Goal: Find contact information: Find contact information

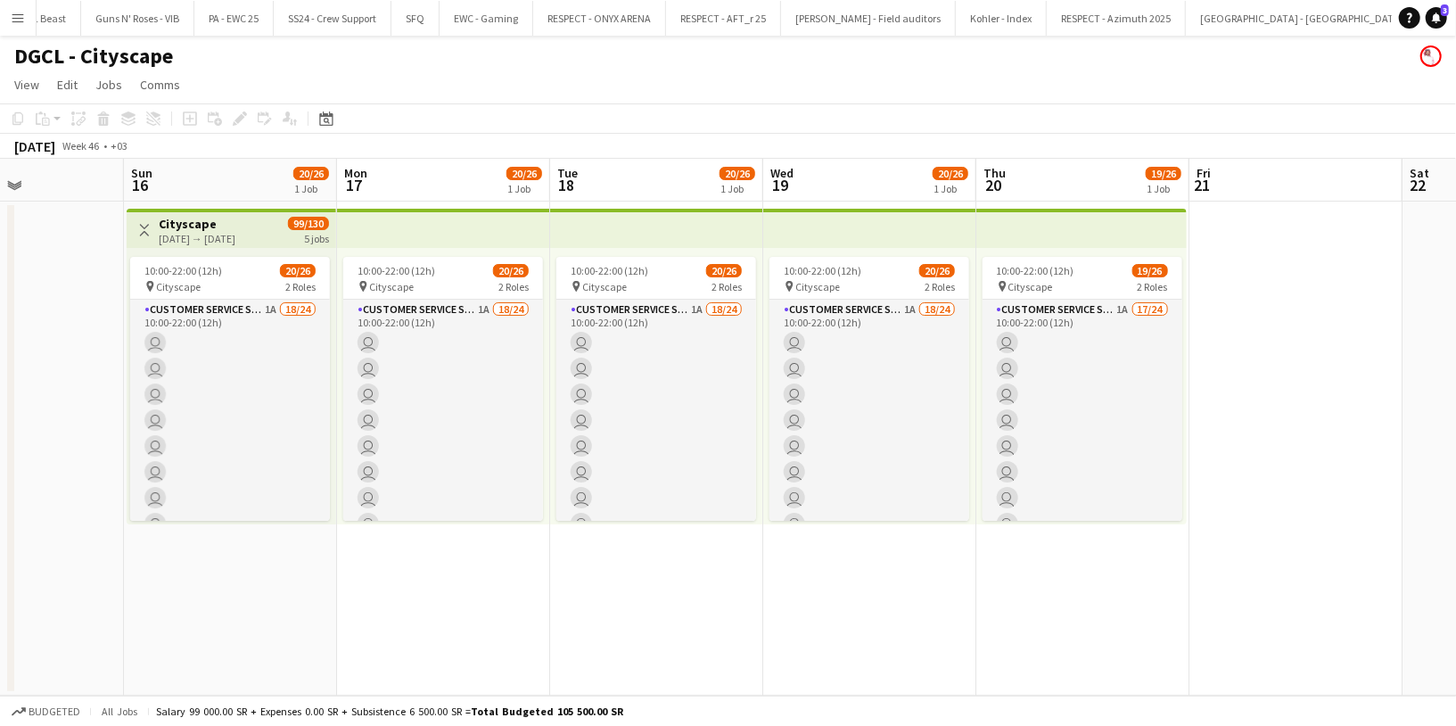
scroll to position [308, 0]
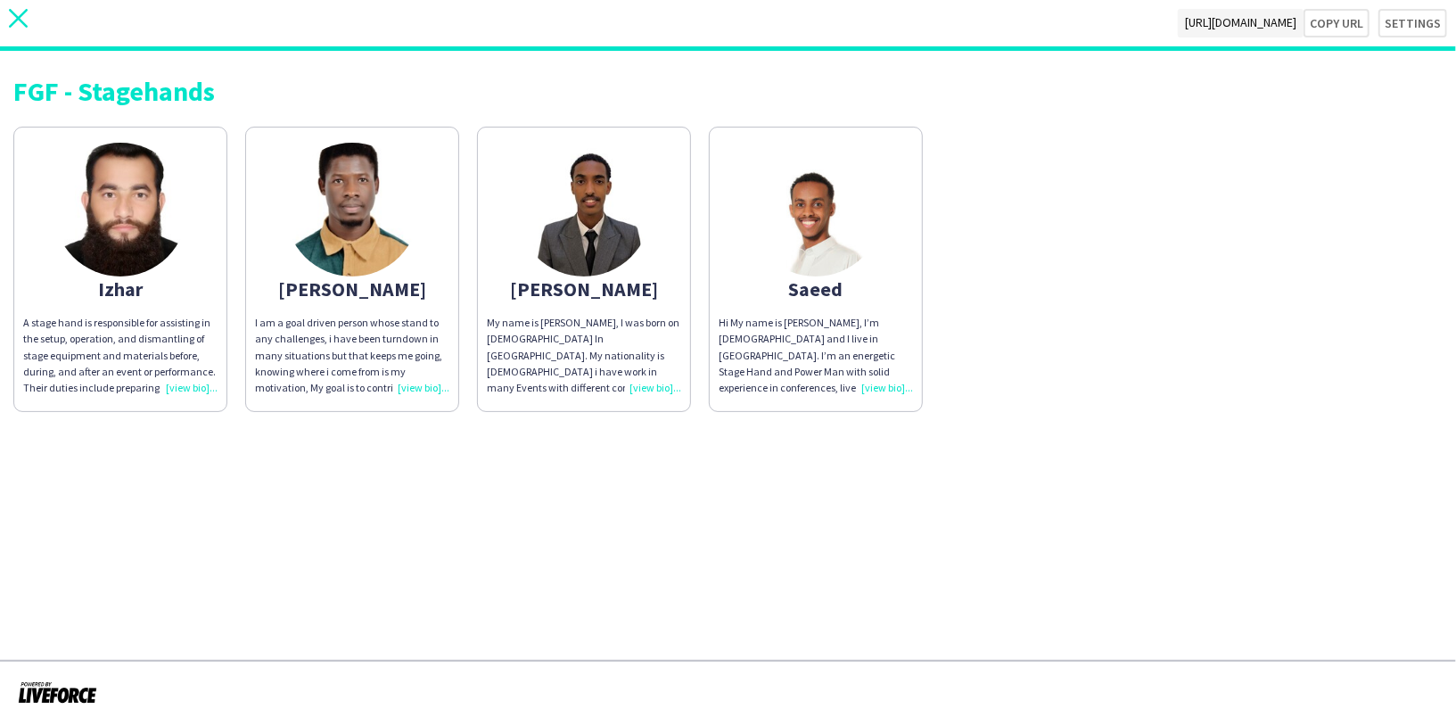
click at [18, 11] on icon "close" at bounding box center [18, 18] width 19 height 19
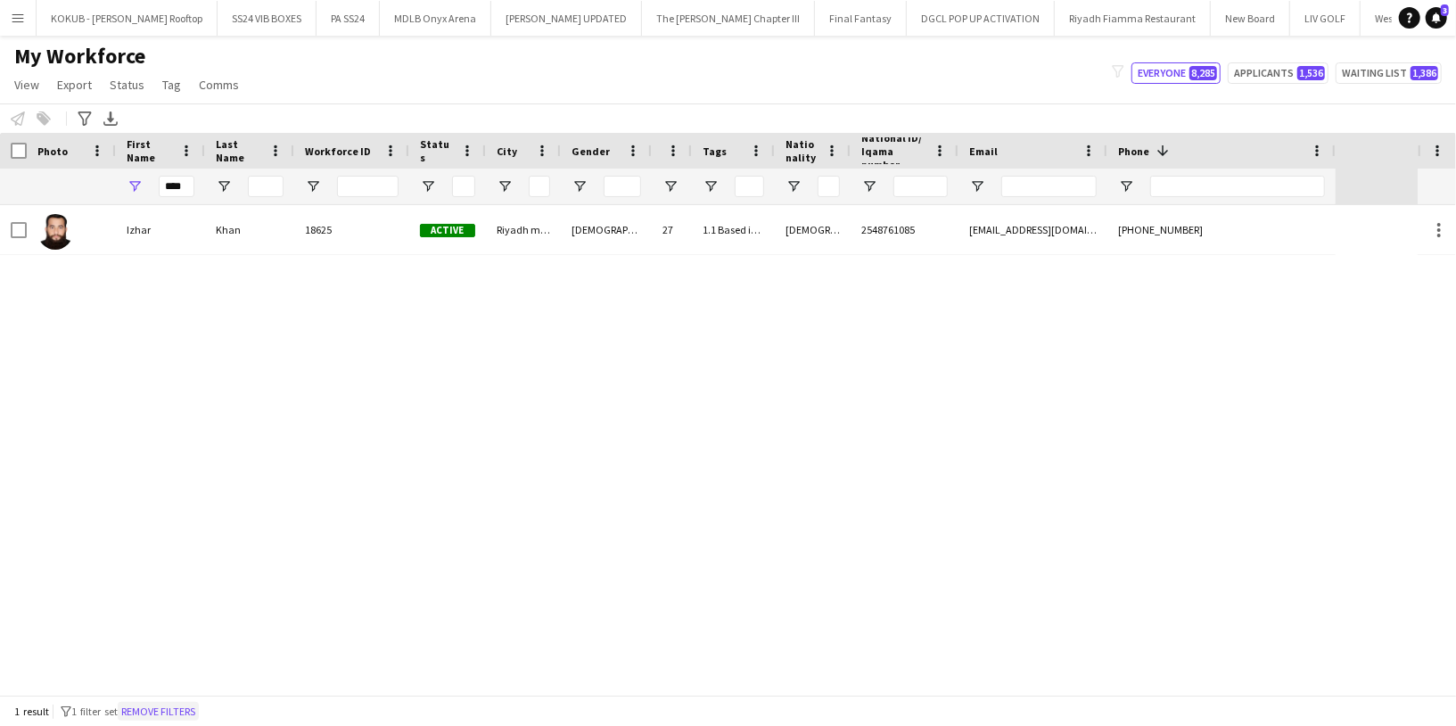
click at [185, 706] on button "Remove filters" at bounding box center [158, 712] width 81 height 20
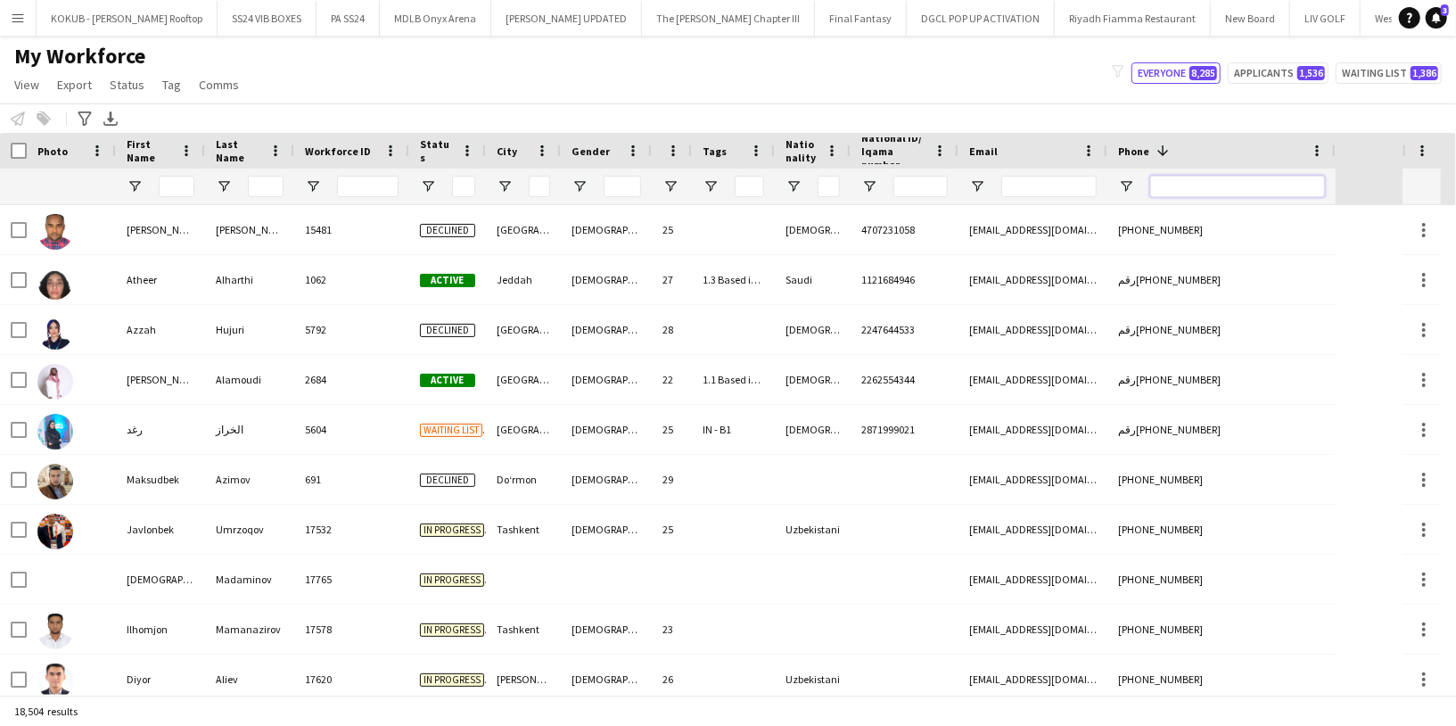
click at [1179, 176] on input "Phone Filter Input" at bounding box center [1237, 186] width 175 height 21
paste input "********"
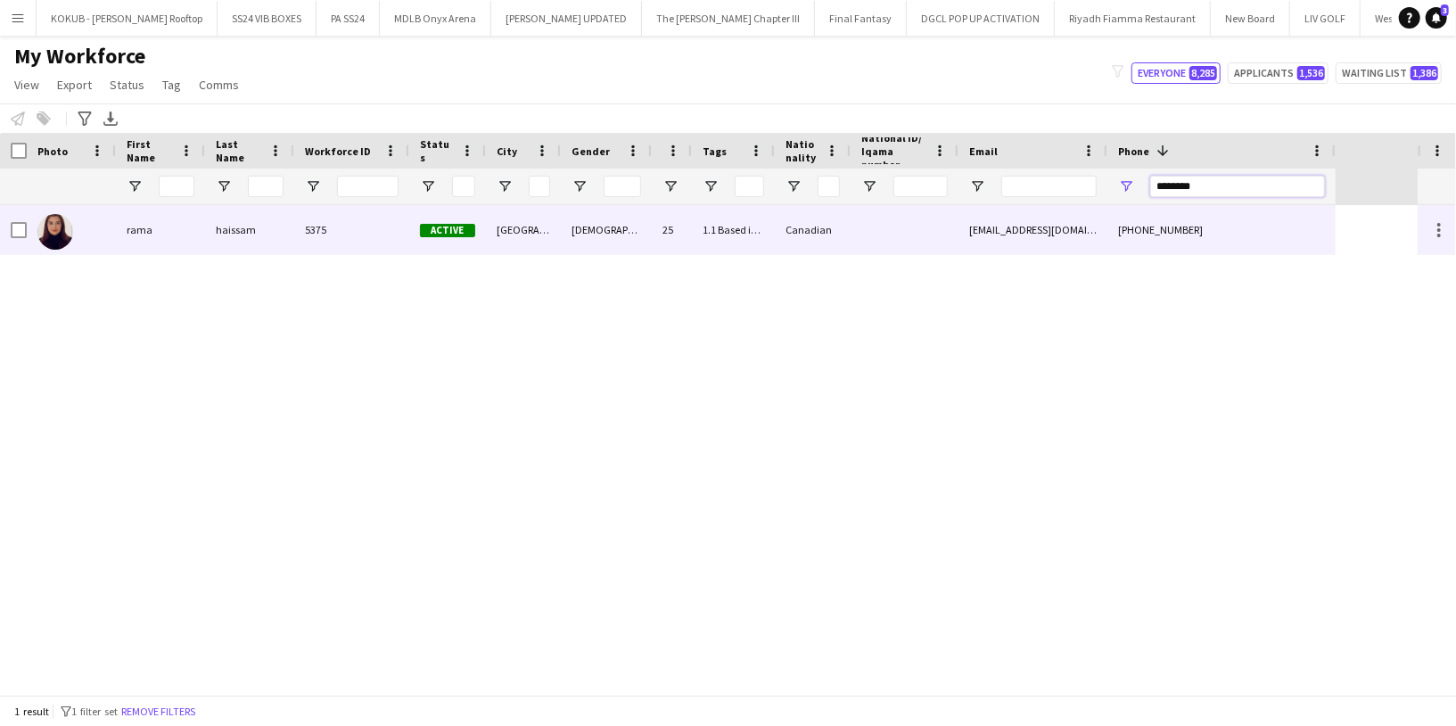
type input "********"
click at [815, 230] on div "Canadian" at bounding box center [813, 229] width 76 height 49
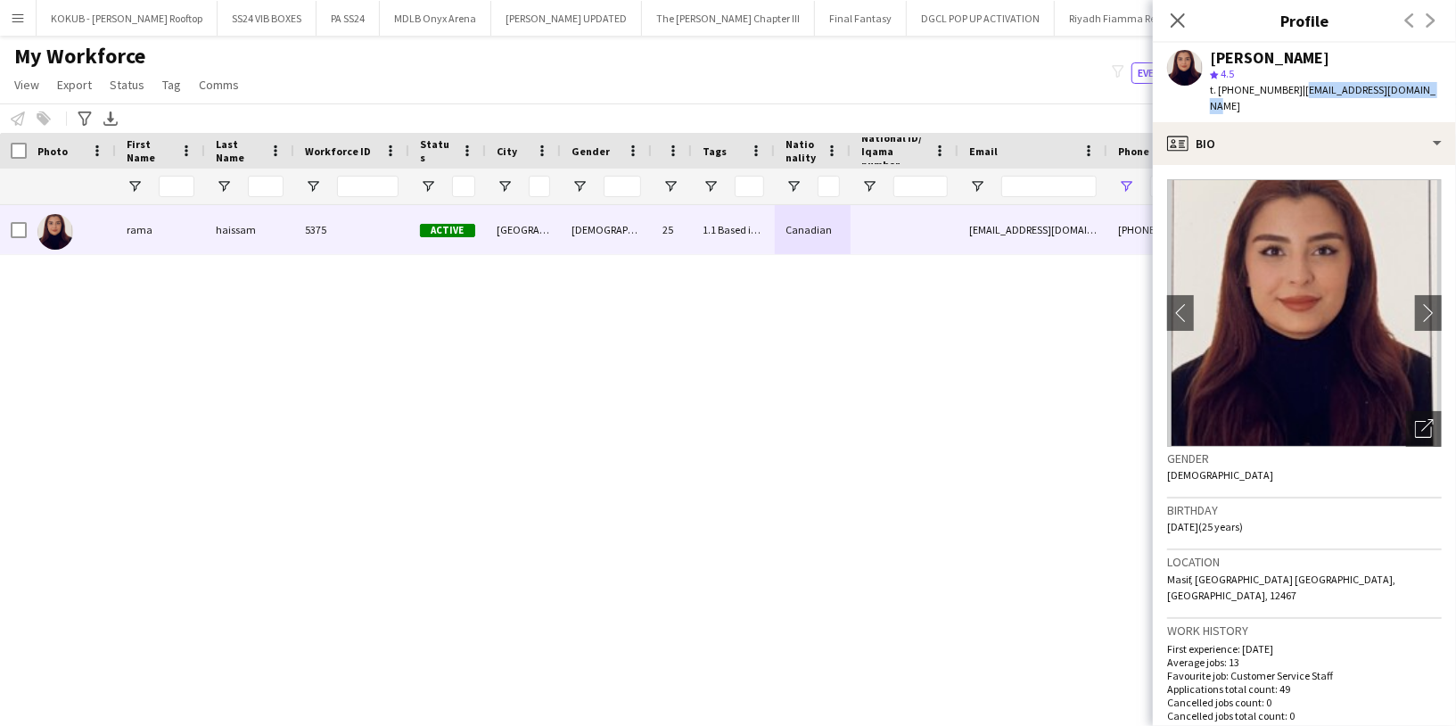
drag, startPoint x: 1423, startPoint y: 89, endPoint x: 1295, endPoint y: 83, distance: 127.6
click at [1295, 83] on div "rama haissam star 4.5 t. +201113094449 | rama.arnaout20@gmail.com" at bounding box center [1304, 82] width 303 height 79
copy span "rama.arnaout20@gmail.com"
click at [1268, 52] on div "rama haissam" at bounding box center [1269, 58] width 119 height 16
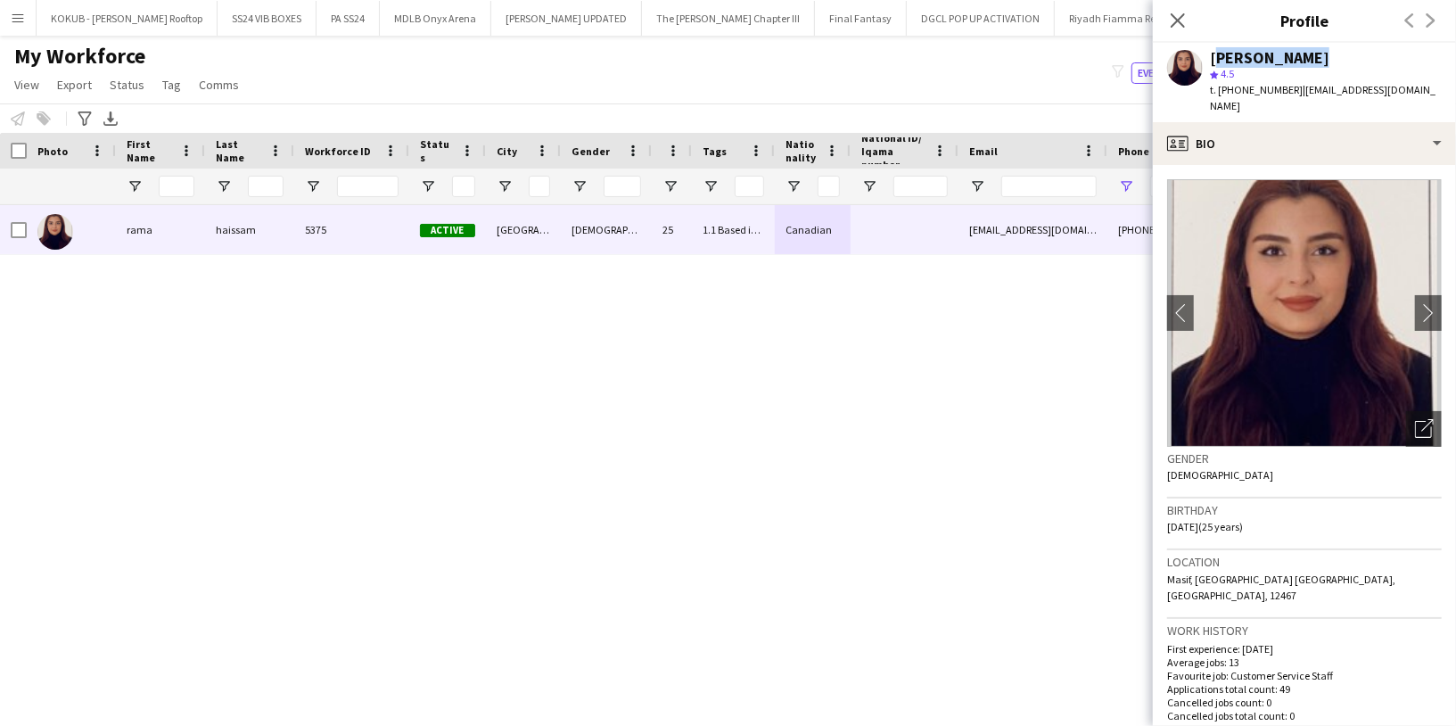
click at [1268, 52] on div "rama haissam" at bounding box center [1269, 58] width 119 height 16
copy div "rama haissam"
